Goal: Information Seeking & Learning: Find specific fact

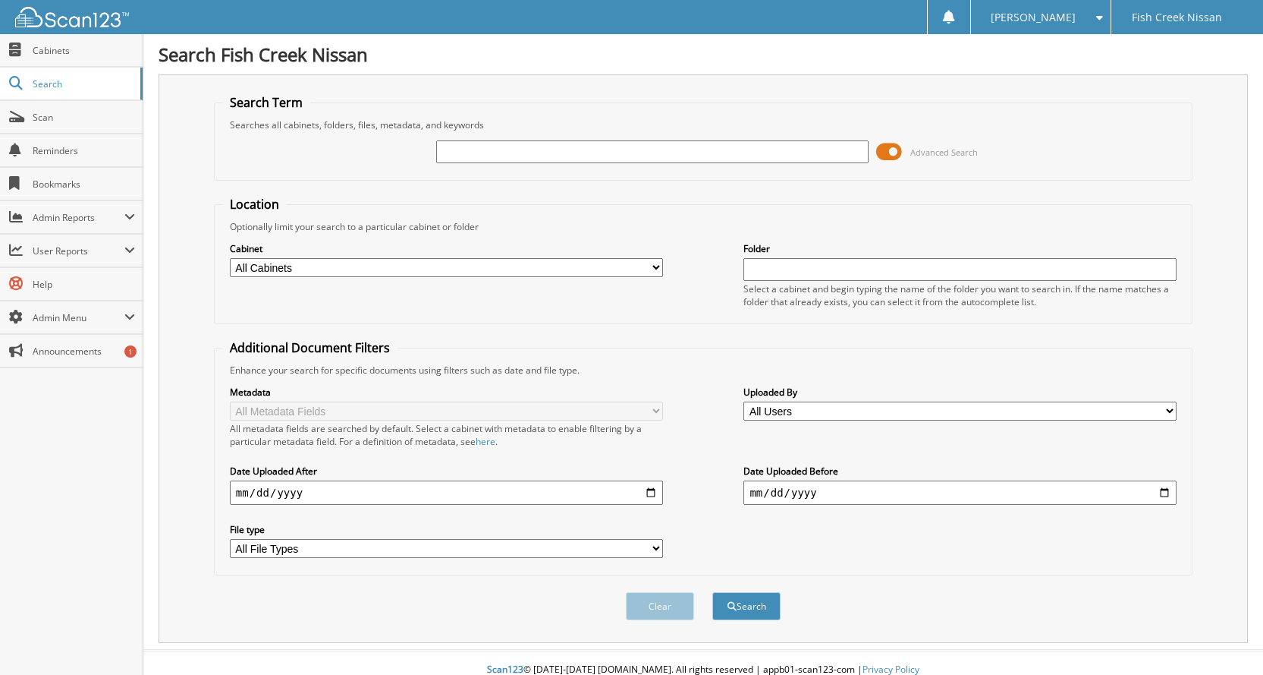
drag, startPoint x: 0, startPoint y: 0, endPoint x: 503, endPoint y: 143, distance: 523.2
click at [503, 143] on input "text" at bounding box center [652, 151] width 433 height 23
type input "25050706"
click at [713, 592] on button "Search" at bounding box center [747, 606] width 68 height 28
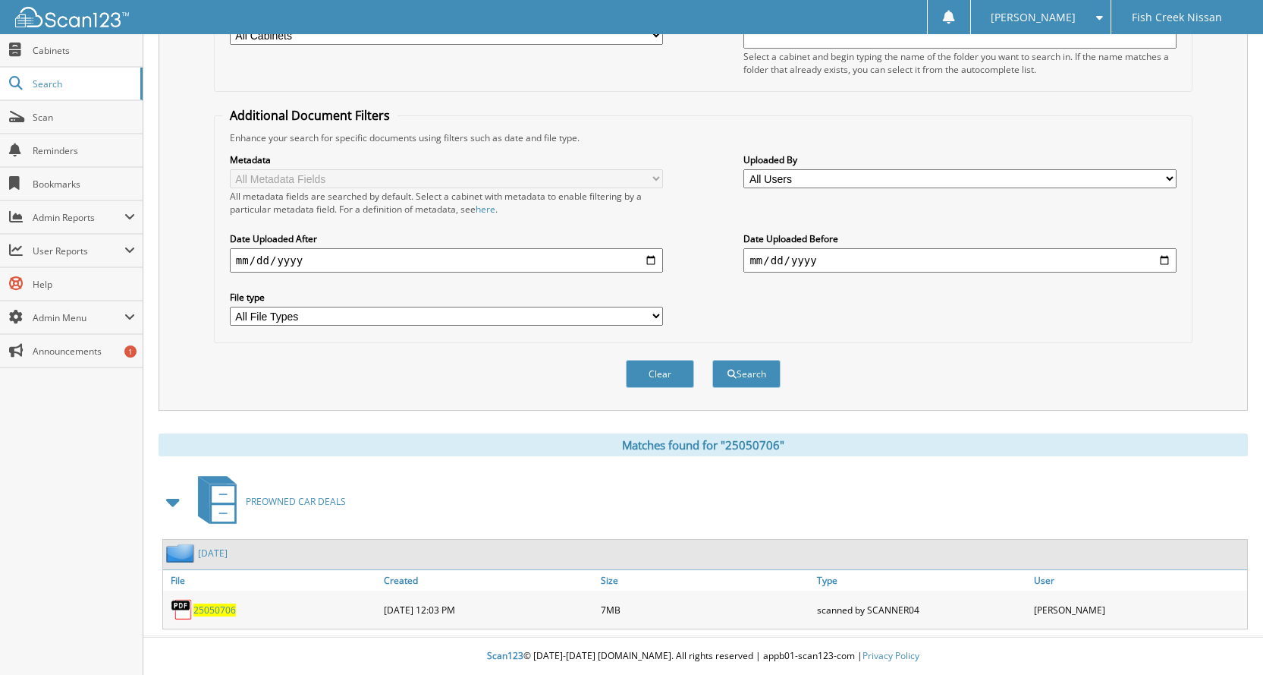
scroll to position [233, 0]
click at [198, 609] on span "25050706" at bounding box center [215, 609] width 42 height 13
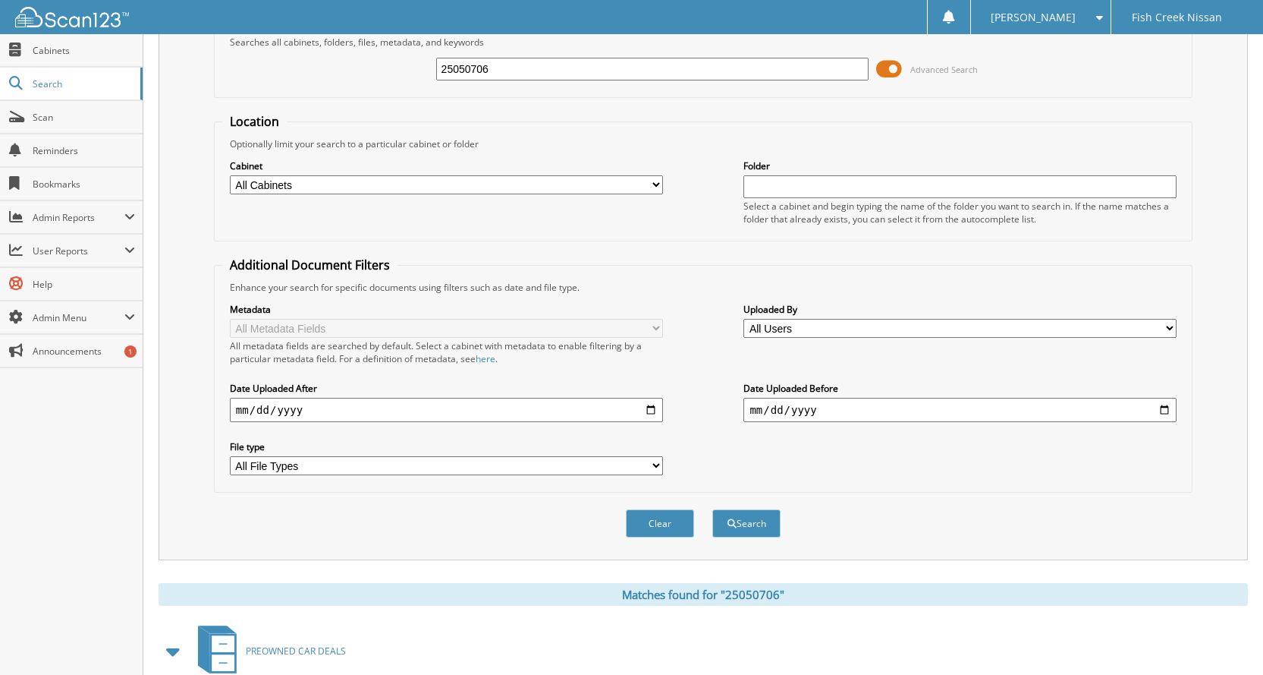
scroll to position [0, 0]
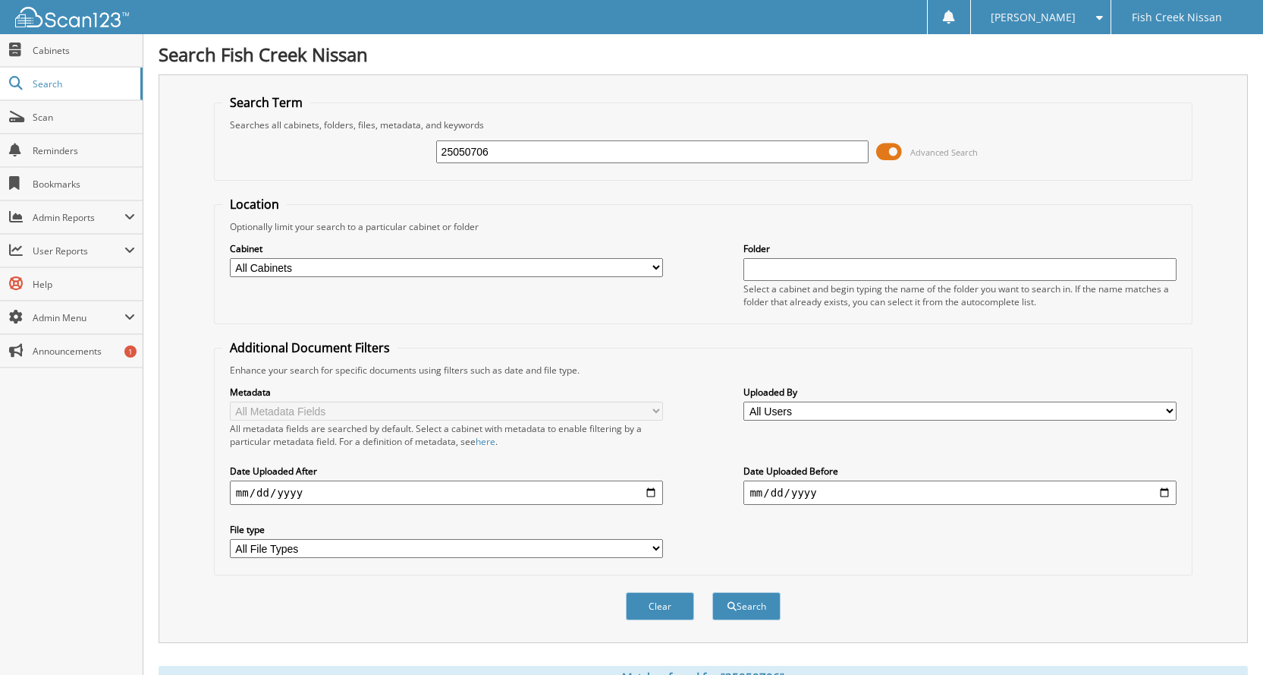
click at [595, 159] on input "25050706" at bounding box center [652, 151] width 433 height 23
type input "[DATE]"
click at [713, 592] on button "Search" at bounding box center [747, 606] width 68 height 28
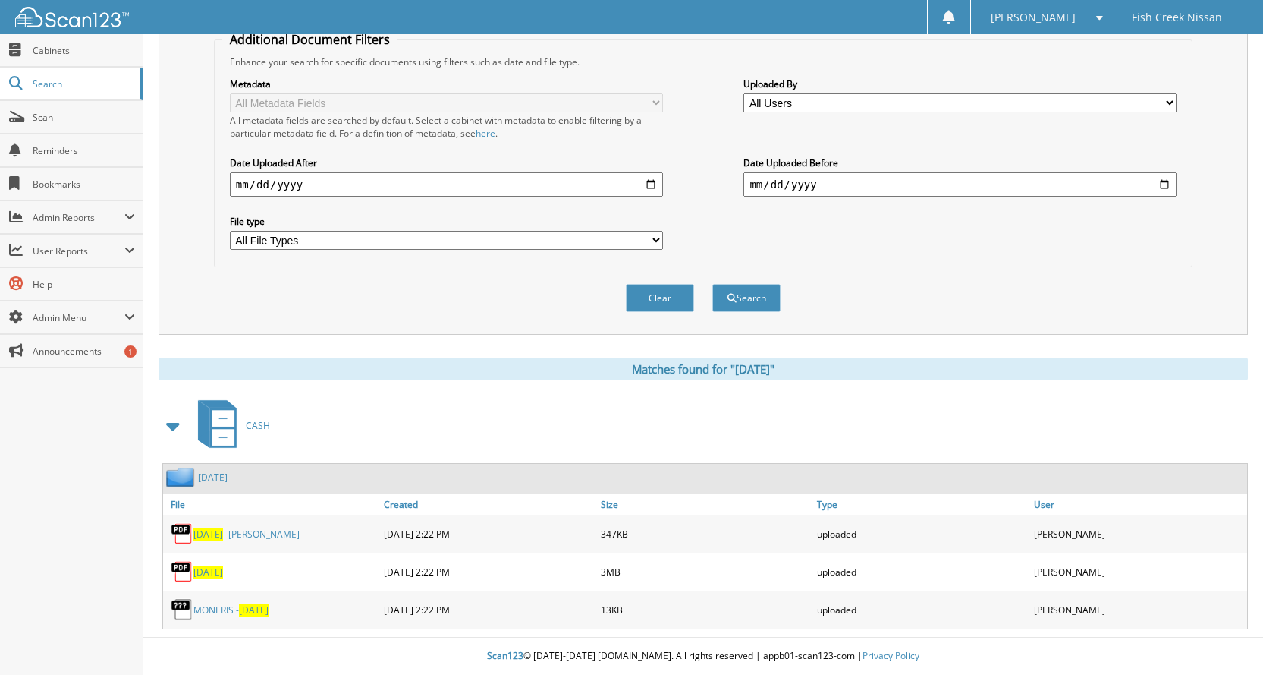
scroll to position [309, 0]
click at [216, 570] on span "31JULY25" at bounding box center [209, 571] width 30 height 13
click at [225, 610] on link "MONERIS - 31JULY25" at bounding box center [231, 609] width 75 height 13
